Goal: Information Seeking & Learning: Learn about a topic

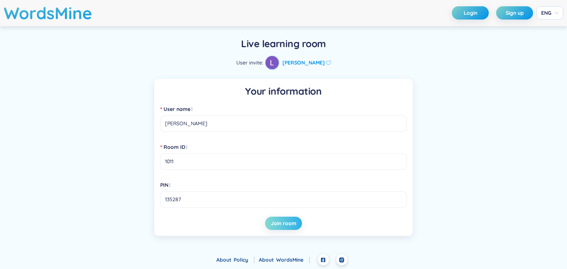
type input "[PERSON_NAME]"
click at [290, 223] on span "Join room" at bounding box center [283, 223] width 25 height 7
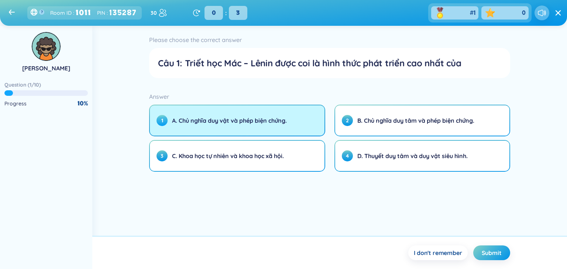
click at [298, 124] on button "1 A. Chủ nghĩa duy vật và phép biện chứng." at bounding box center [237, 121] width 174 height 30
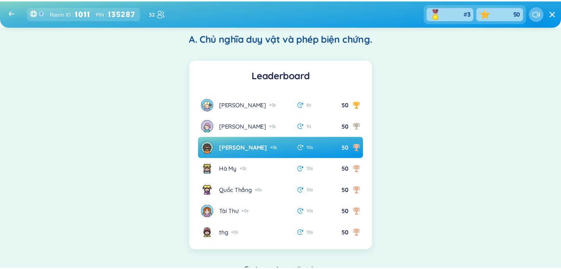
scroll to position [126, 0]
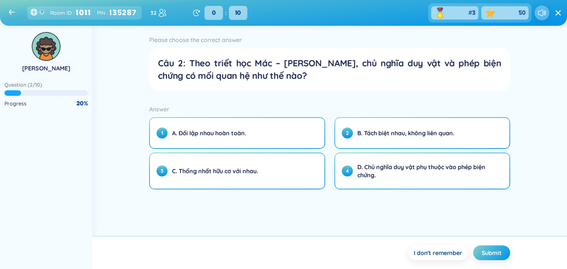
drag, startPoint x: 567, startPoint y: 136, endPoint x: 567, endPoint y: 203, distance: 66.4
click at [567, 203] on div "[PERSON_NAME] Question ( 2 / 10 ) Progress 20 % Remaining time ? 0 : 10 Please …" at bounding box center [283, 148] width 567 height 244
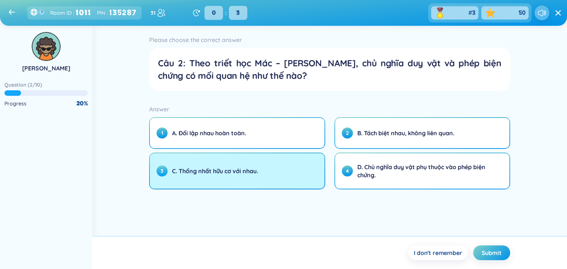
click at [250, 173] on span "C. Thống nhất hữu cơ với nhau." at bounding box center [215, 171] width 86 height 8
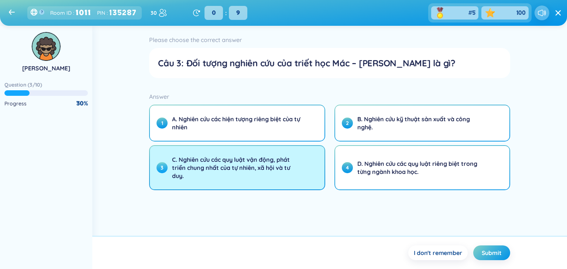
click at [264, 170] on span "C. Nghiên cứu các quy luật vận động, phát triển chung nhất của tự nhiên, xã hội…" at bounding box center [236, 168] width 129 height 24
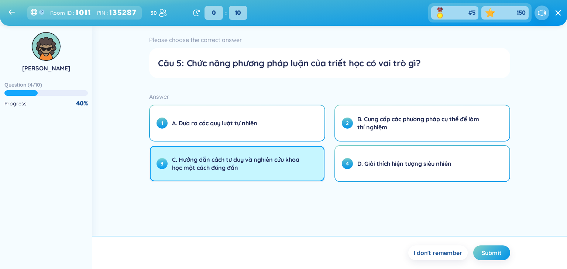
click at [271, 163] on span "C. Hướng dẫn cách tư duy và nghiên cứu khoa học một cách đúng đắn" at bounding box center [236, 164] width 129 height 16
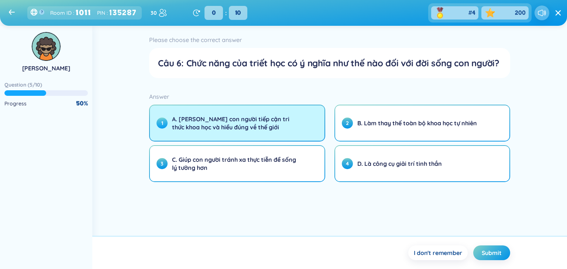
click at [230, 128] on span "A. [PERSON_NAME] con người tiếp cận tri thức khoa học và hiểu đúng về thế giới" at bounding box center [236, 123] width 129 height 16
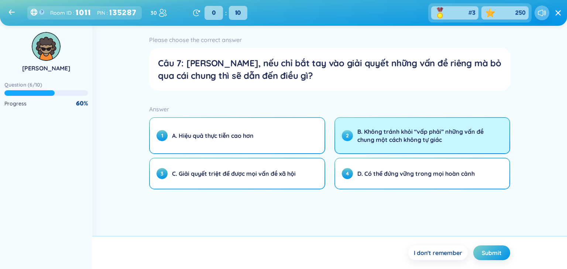
click at [360, 130] on span "B. Không tránh khỏi “vấp phải” những vấn đề chung một cách không tự giác" at bounding box center [421, 136] width 129 height 16
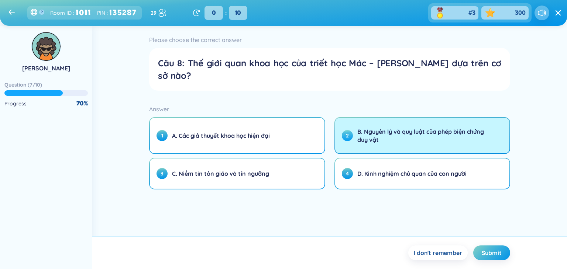
click at [367, 132] on button "2 B. Nguyên lý và quy luật của phép biện chứng duy vật" at bounding box center [422, 135] width 174 height 35
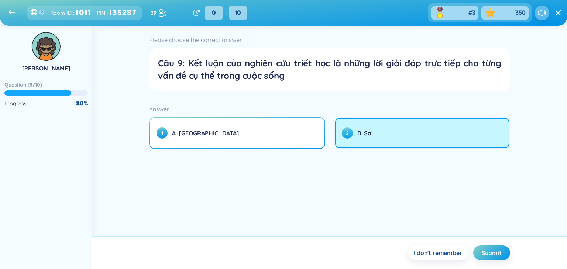
click at [343, 132] on span "2" at bounding box center [347, 133] width 11 height 11
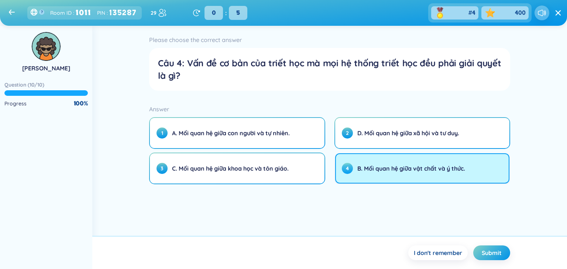
click at [381, 169] on span "B. Mối quan hệ giữa vật chất và ý thức." at bounding box center [411, 169] width 108 height 8
